Goal: Transaction & Acquisition: Obtain resource

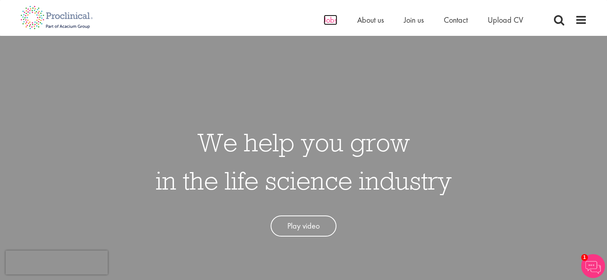
click at [332, 23] on span "Jobs" at bounding box center [331, 20] width 14 height 10
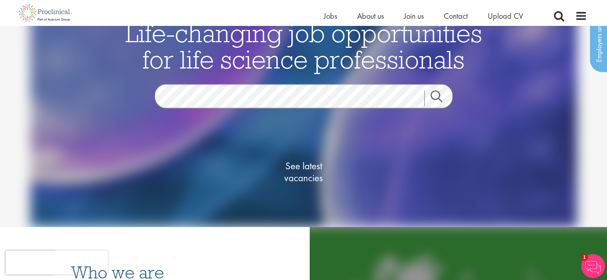
scroll to position [40, 0]
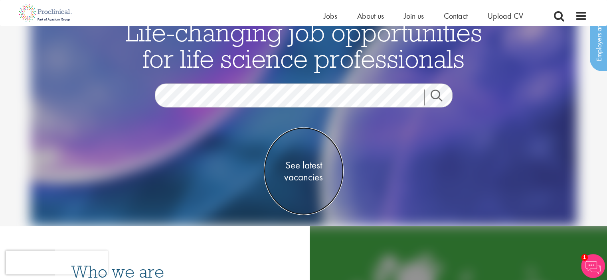
click at [308, 167] on span "See latest vacancies" at bounding box center [304, 171] width 80 height 24
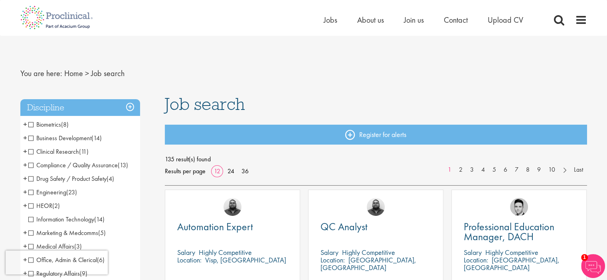
click at [32, 151] on span "Clinical Research" at bounding box center [53, 152] width 51 height 8
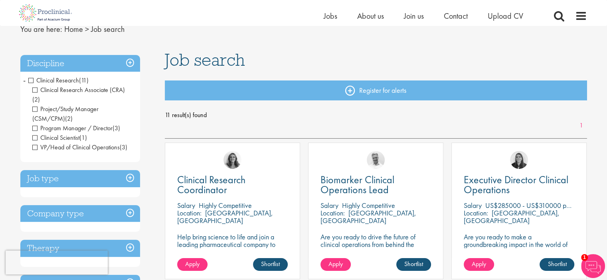
scroll to position [40, 0]
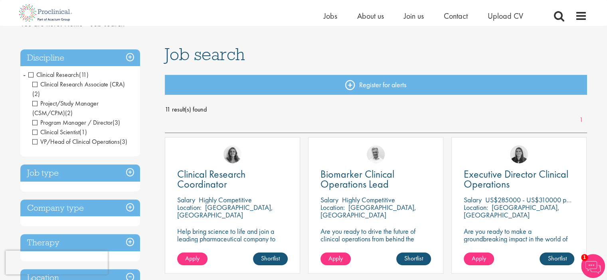
click at [130, 200] on h3 "Company type" at bounding box center [80, 208] width 120 height 17
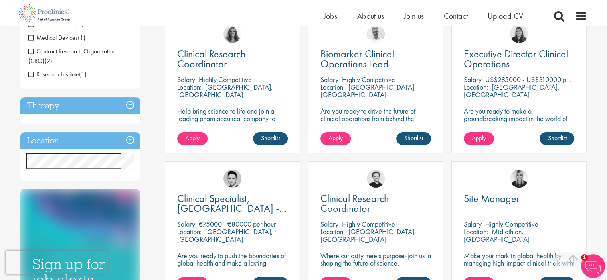
scroll to position [120, 0]
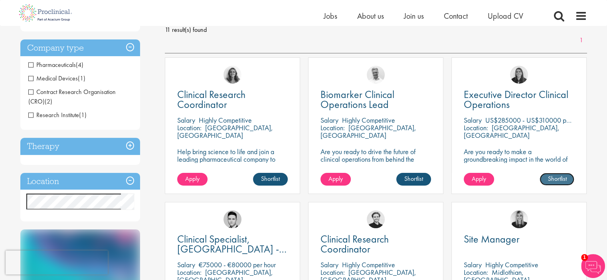
click at [551, 180] on link "Shortlist" at bounding box center [556, 179] width 35 height 13
click at [585, 258] on span "1" at bounding box center [584, 258] width 7 height 7
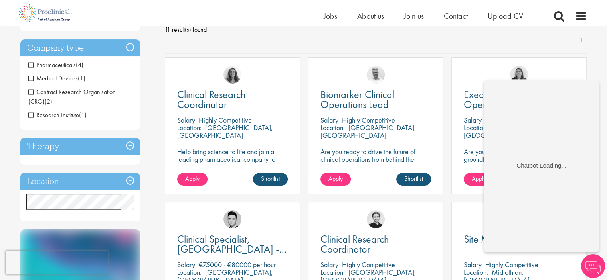
scroll to position [0, 0]
click at [568, 67] on div "[PERSON_NAME]" at bounding box center [519, 71] width 134 height 27
click at [588, 268] on img at bounding box center [593, 267] width 24 height 24
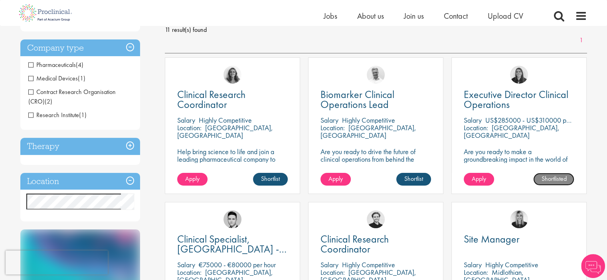
click at [564, 180] on link "Shortlisted" at bounding box center [553, 179] width 41 height 13
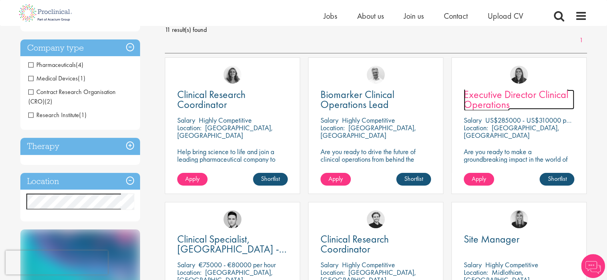
click at [483, 95] on span "Executive Director Clinical Operations" at bounding box center [516, 100] width 105 height 24
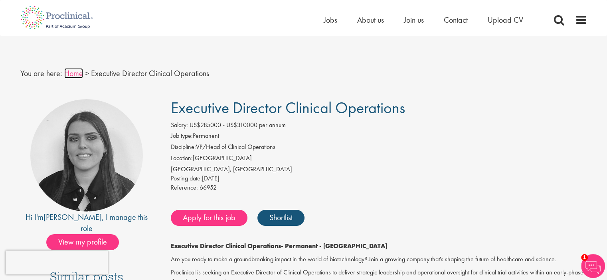
click at [73, 74] on link "Home" at bounding box center [73, 73] width 19 height 10
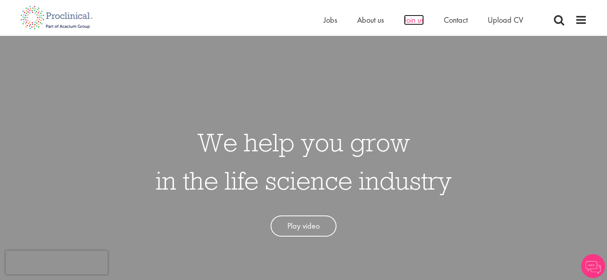
click at [409, 21] on span "Join us" at bounding box center [414, 20] width 20 height 10
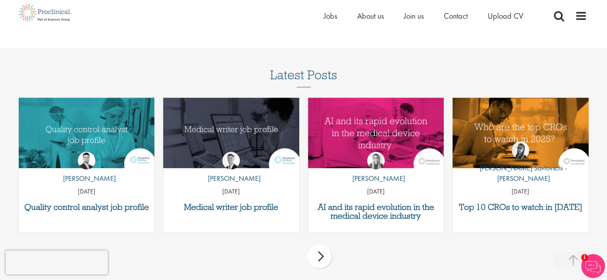
scroll to position [996, 0]
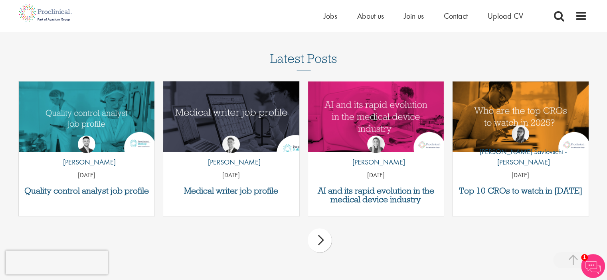
click at [229, 113] on img "Link to a post" at bounding box center [231, 116] width 163 height 85
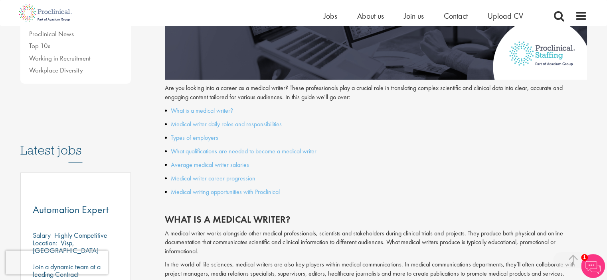
scroll to position [319, 0]
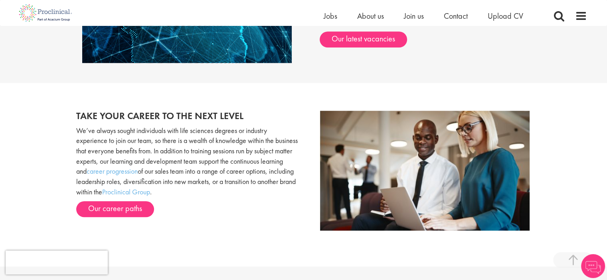
scroll to position [756, 0]
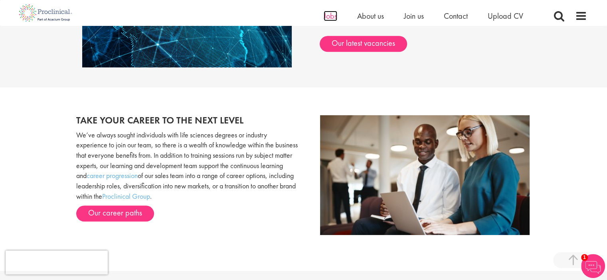
click at [332, 18] on span "Jobs" at bounding box center [331, 16] width 14 height 10
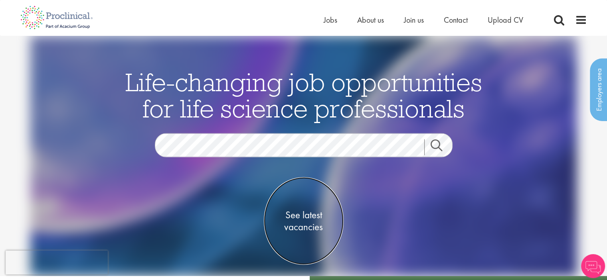
click at [305, 225] on span "See latest vacancies" at bounding box center [304, 221] width 80 height 24
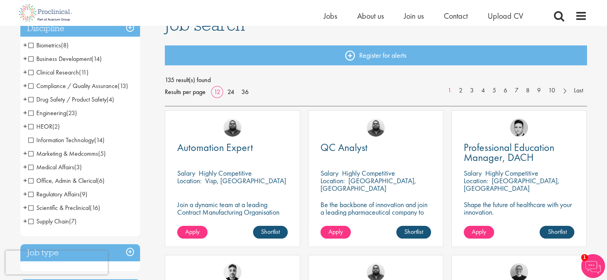
scroll to position [80, 0]
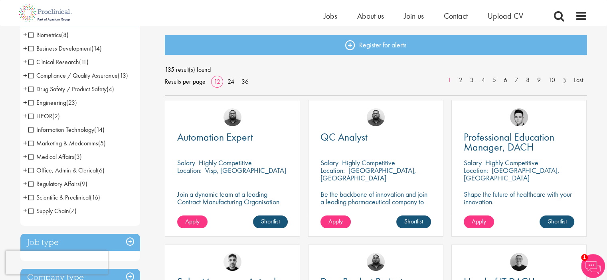
click at [30, 61] on span "Clinical Research" at bounding box center [53, 62] width 51 height 8
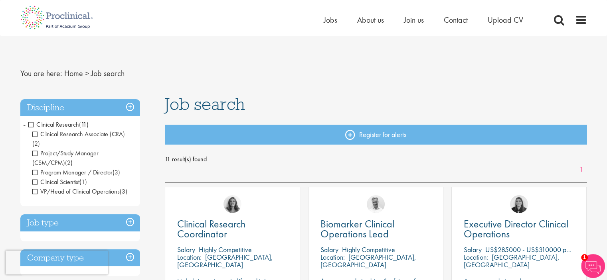
click at [55, 178] on span "Clinical Scientist" at bounding box center [55, 182] width 47 height 8
click at [35, 178] on span "Clinical Scientist" at bounding box center [55, 182] width 47 height 8
click at [30, 123] on span "Clinical Research" at bounding box center [53, 124] width 51 height 8
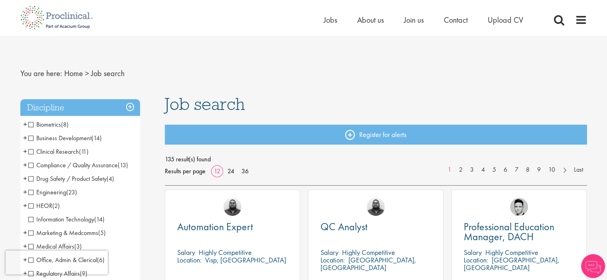
click at [31, 152] on span "Clinical Research" at bounding box center [53, 152] width 51 height 8
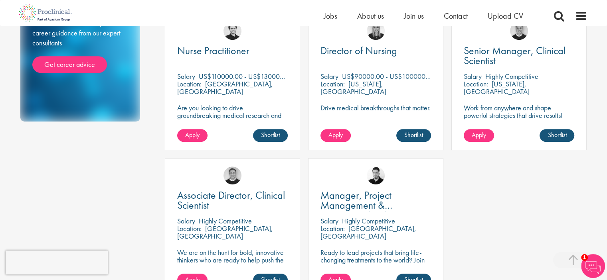
scroll to position [479, 0]
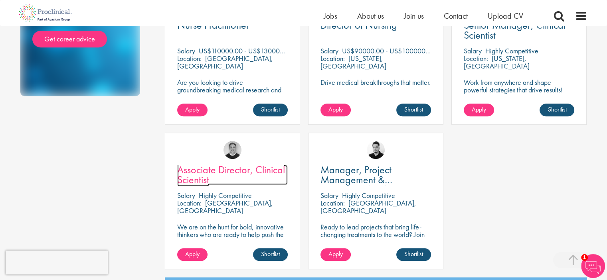
click at [195, 169] on span "Associate Director, Clinical Scientist" at bounding box center [231, 175] width 108 height 24
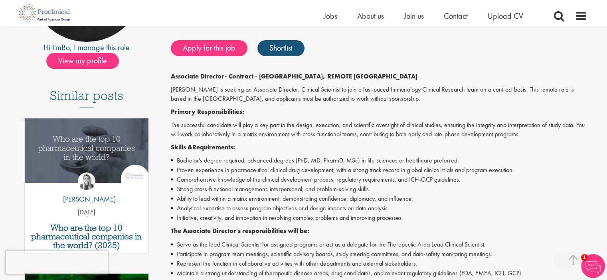
scroll to position [160, 0]
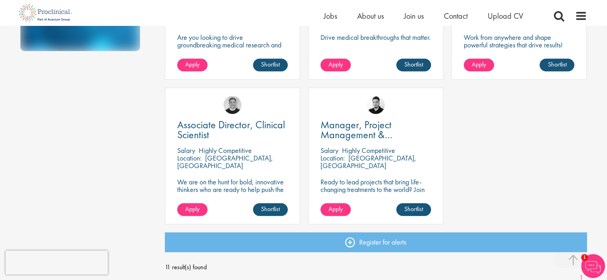
scroll to position [535, 0]
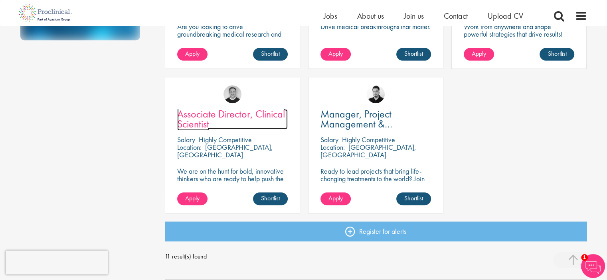
click at [228, 114] on span "Associate Director, Clinical Scientist" at bounding box center [231, 119] width 108 height 24
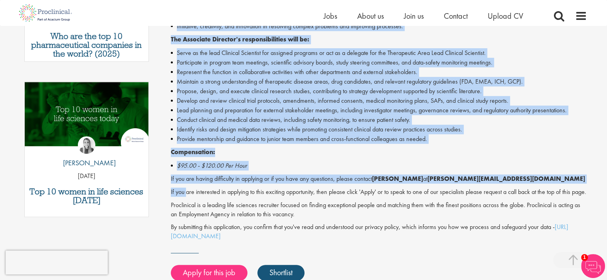
scroll to position [359, 0]
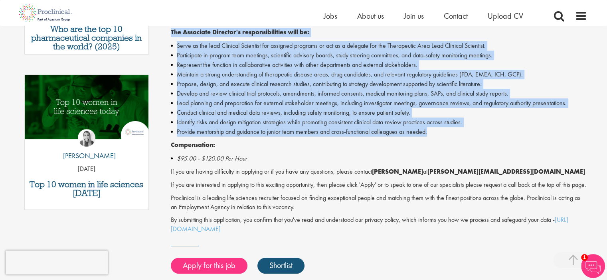
drag, startPoint x: 171, startPoint y: 74, endPoint x: 435, endPoint y: 133, distance: 270.6
click at [435, 133] on div "Associate Director - Contract - [GEOGRAPHIC_DATA], REMOTE [GEOGRAPHIC_DATA] Pro…" at bounding box center [379, 53] width 416 height 361
copy div "Associate Director - Contract - [GEOGRAPHIC_DATA], REMOTE [GEOGRAPHIC_DATA] Pro…"
